Goal: Task Accomplishment & Management: Manage account settings

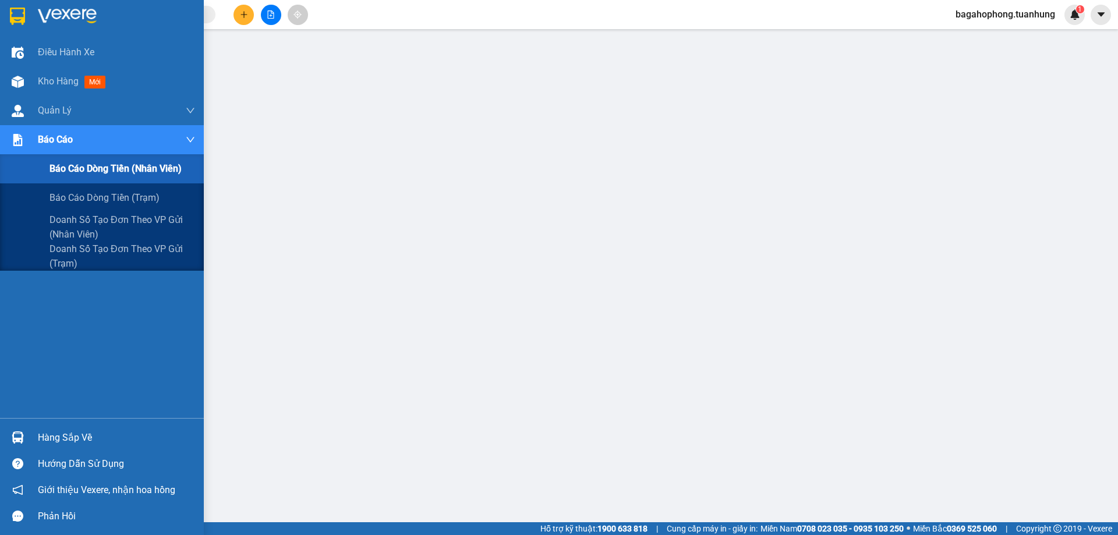
click at [79, 133] on div "Báo cáo" at bounding box center [116, 139] width 157 height 29
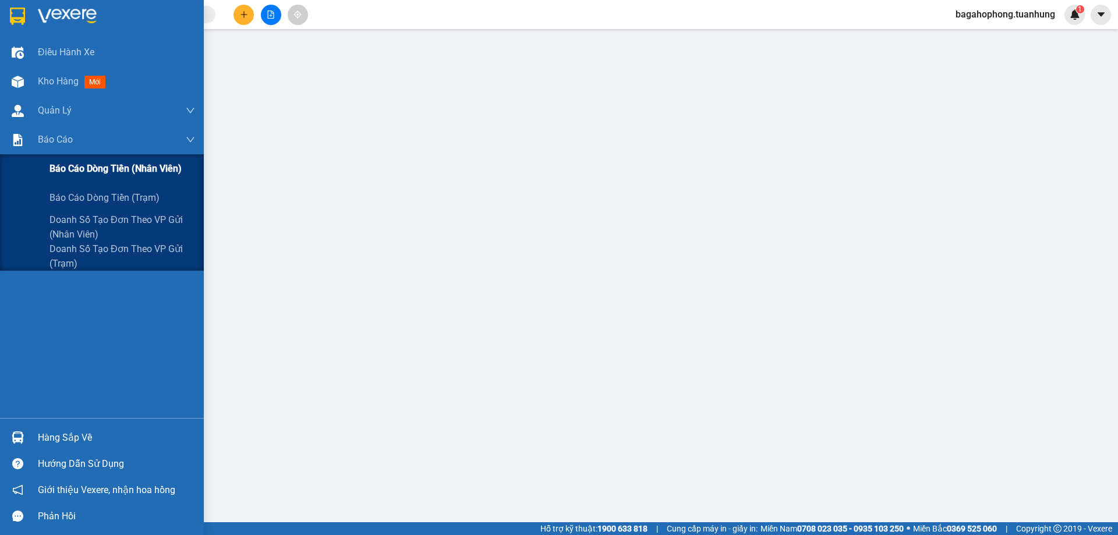
click at [84, 164] on span "Báo cáo dòng tiền (nhân viên)" at bounding box center [116, 168] width 132 height 15
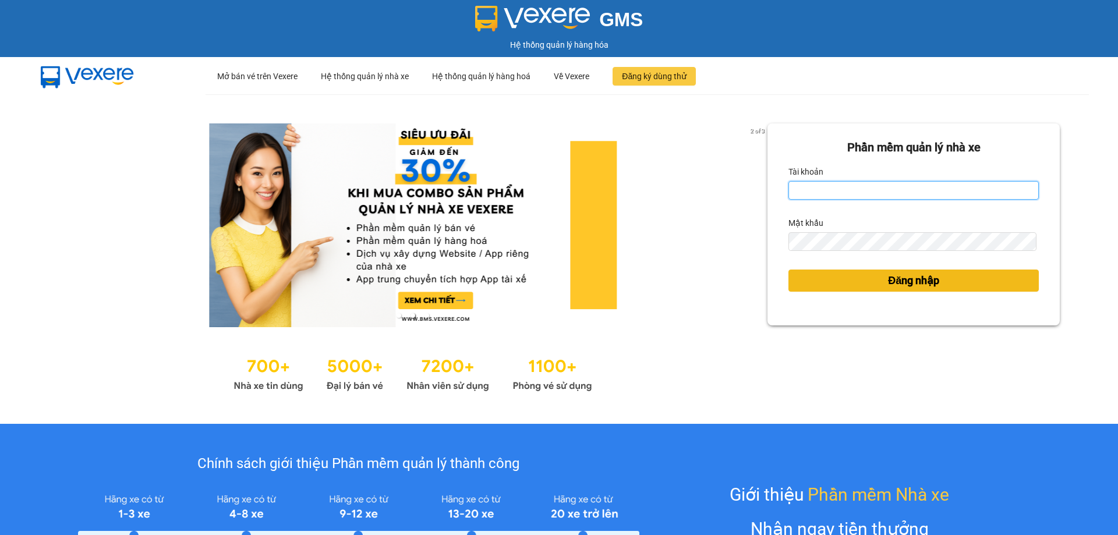
type input "bagahophong.tuanhung"
click at [907, 273] on span "Đăng nhập" at bounding box center [913, 281] width 51 height 16
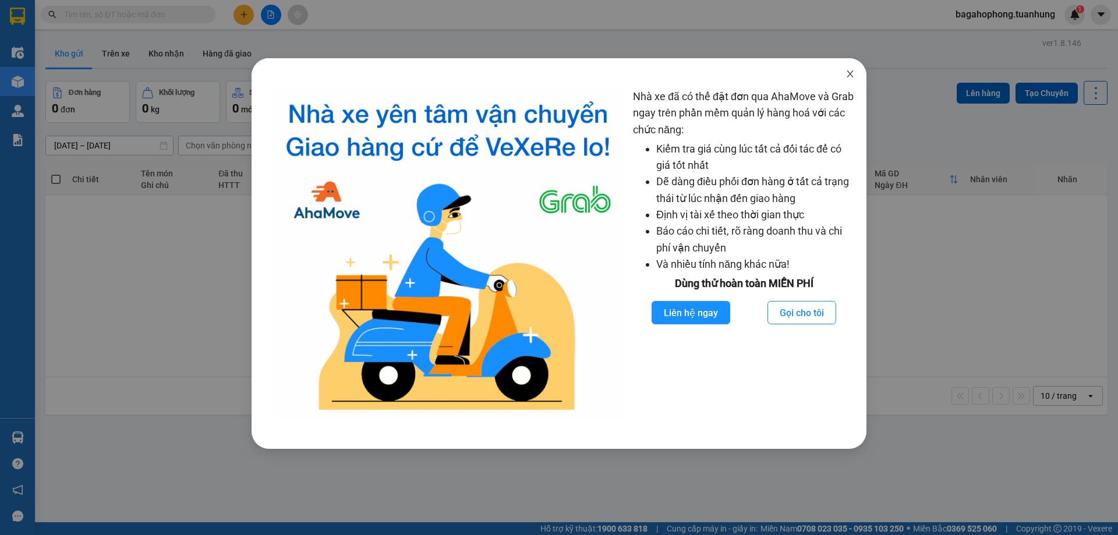
click at [851, 72] on icon "close" at bounding box center [850, 73] width 9 height 9
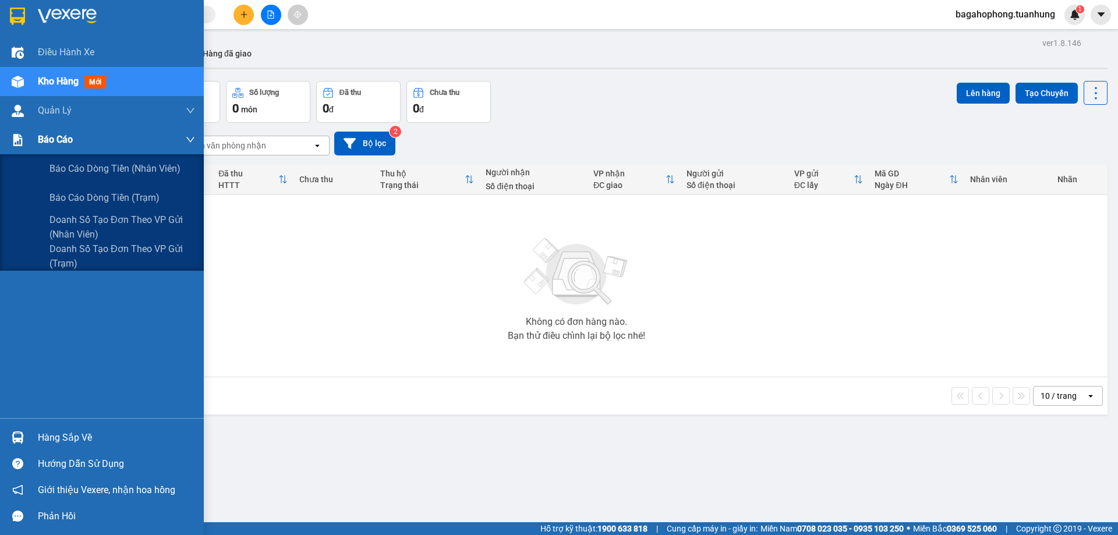
click at [75, 133] on div "Báo cáo" at bounding box center [116, 139] width 157 height 29
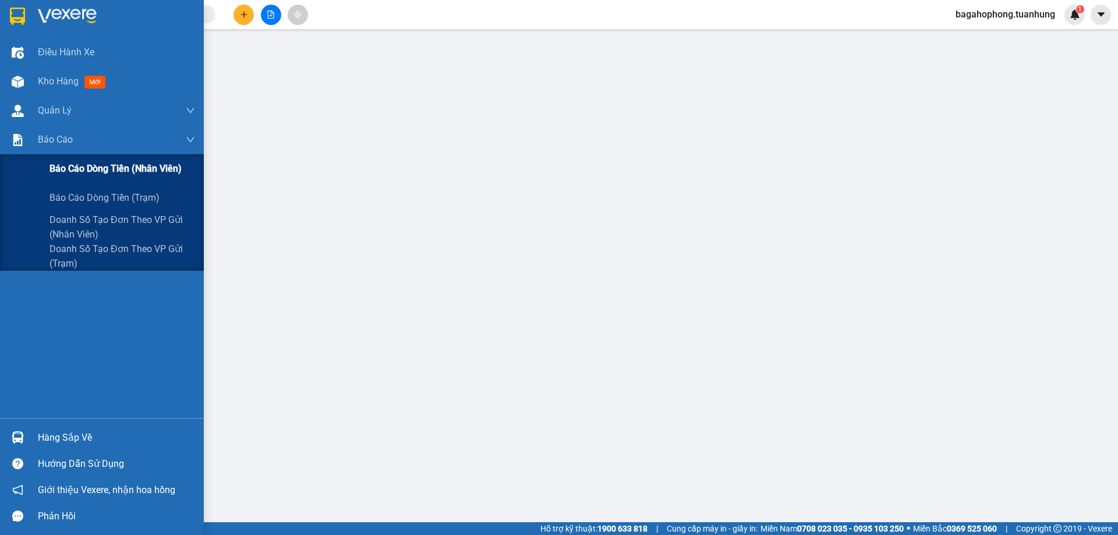
click at [100, 166] on span "Báo cáo dòng tiền (nhân viên)" at bounding box center [116, 168] width 132 height 15
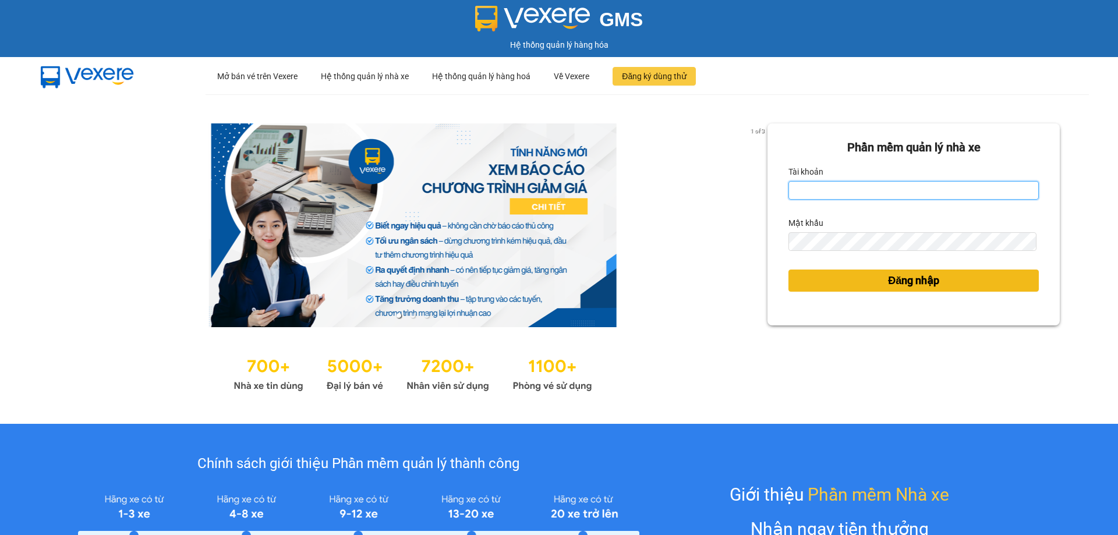
type input "bagahophong.tuanhung"
click at [923, 288] on span "Đăng nhập" at bounding box center [913, 281] width 51 height 16
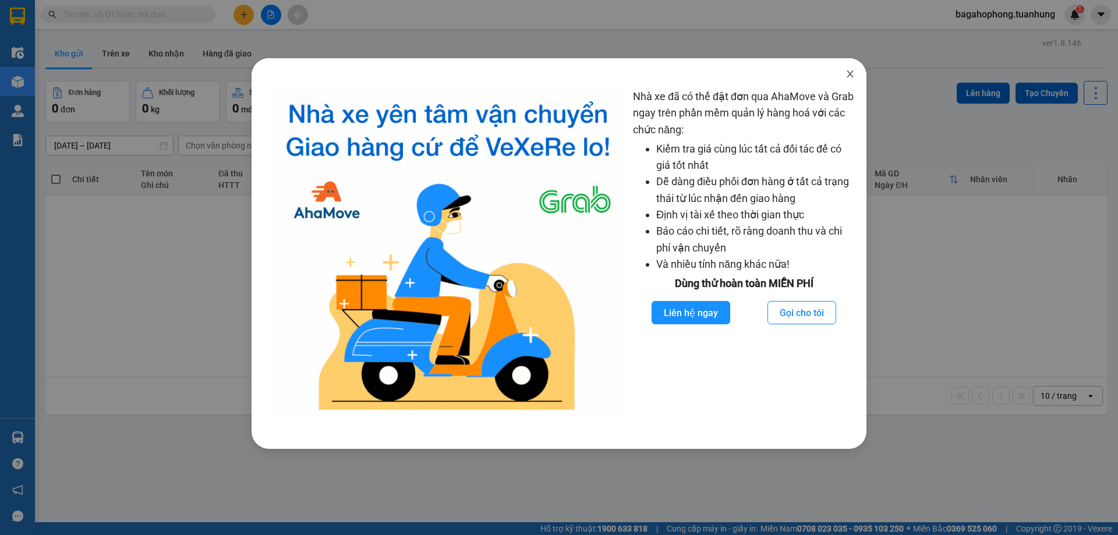
click at [854, 79] on icon "close" at bounding box center [850, 73] width 9 height 9
